Goal: Transaction & Acquisition: Purchase product/service

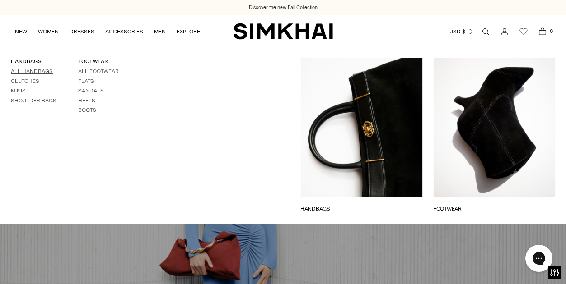
click at [28, 71] on link "All Handbags" at bounding box center [32, 71] width 42 height 6
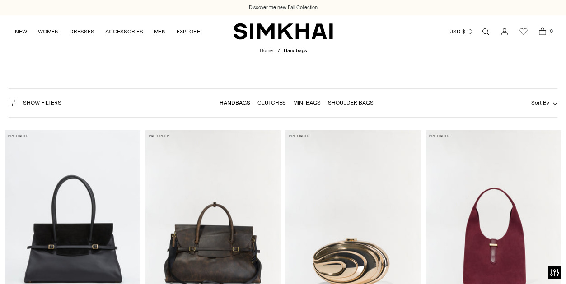
scroll to position [312, 0]
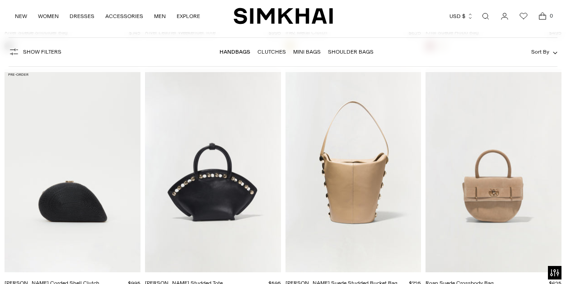
click at [0, 0] on img "Bridget Corded Shell Clutch" at bounding box center [0, 0] width 0 height 0
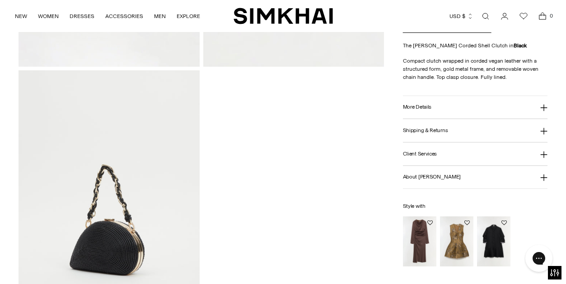
scroll to position [329, 0]
